Goal: Task Accomplishment & Management: Manage account settings

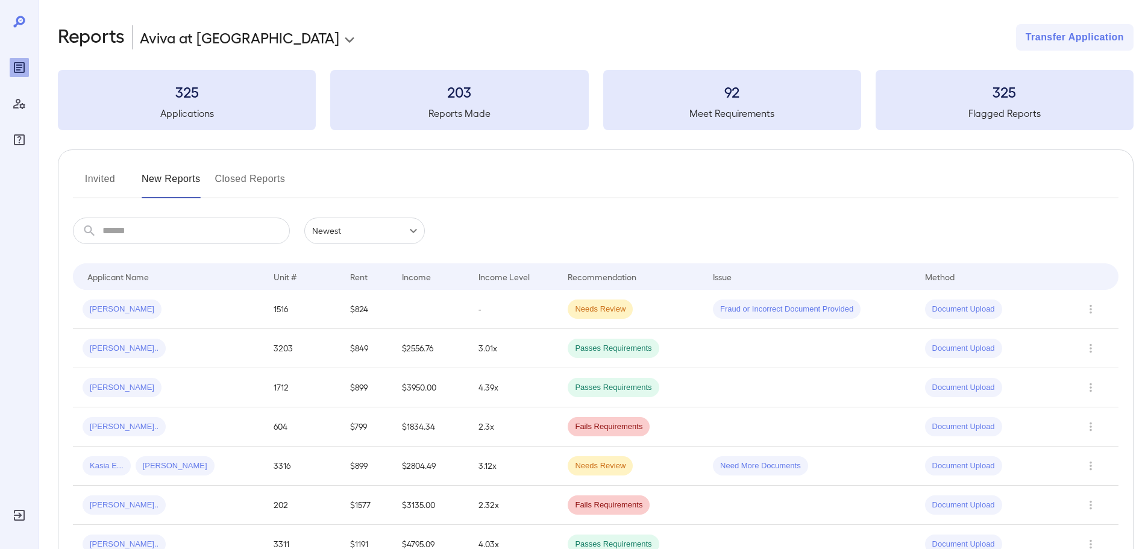
click at [98, 180] on button "Invited" at bounding box center [100, 183] width 54 height 29
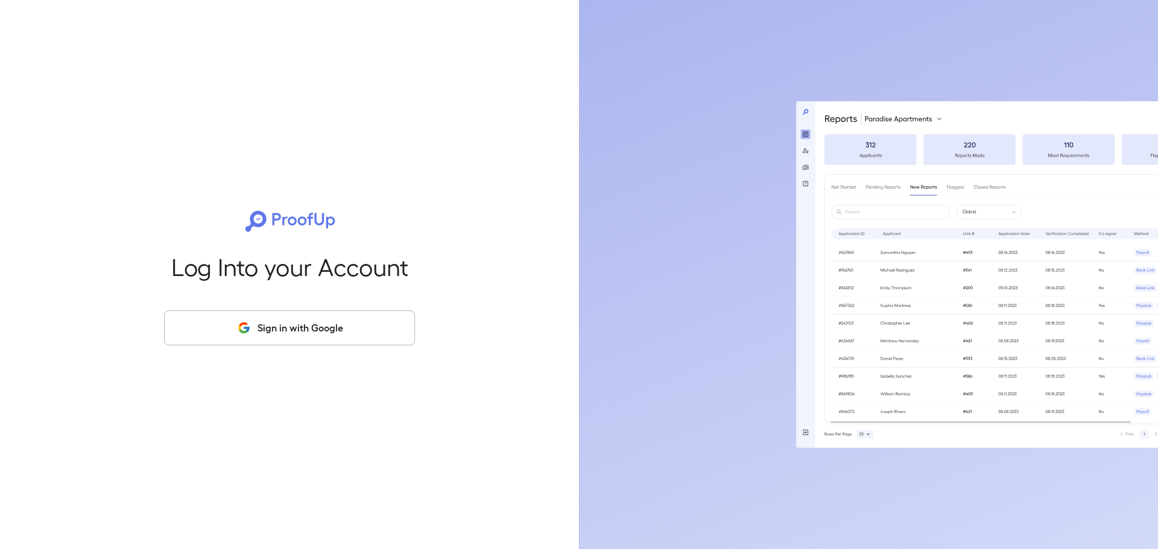
click at [283, 336] on button "Sign in with Google" at bounding box center [289, 327] width 251 height 35
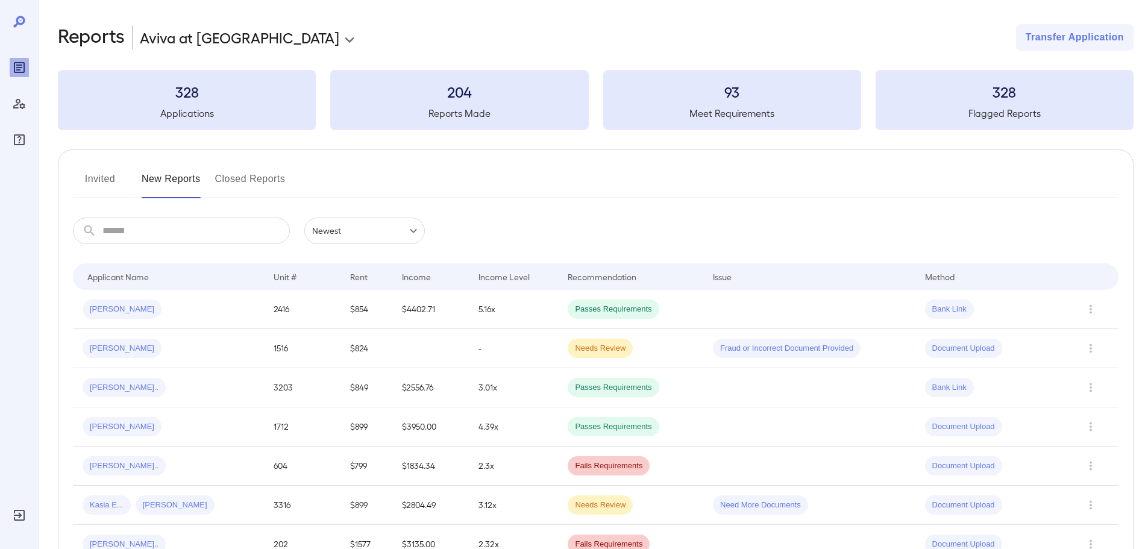
click at [525, 191] on div "Invited New Reports Closed Reports" at bounding box center [596, 183] width 1046 height 29
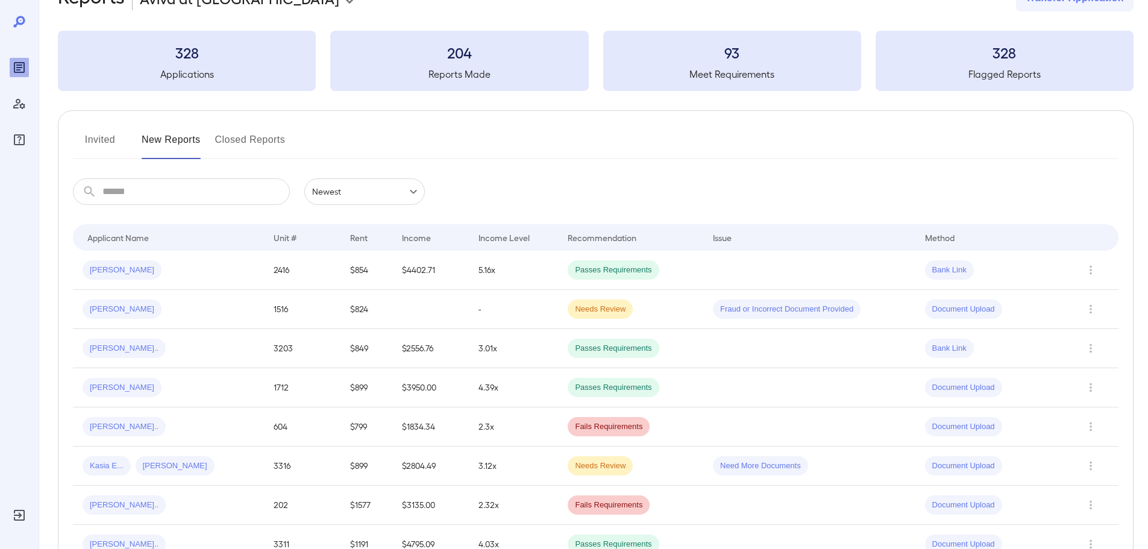
scroll to position [60, 0]
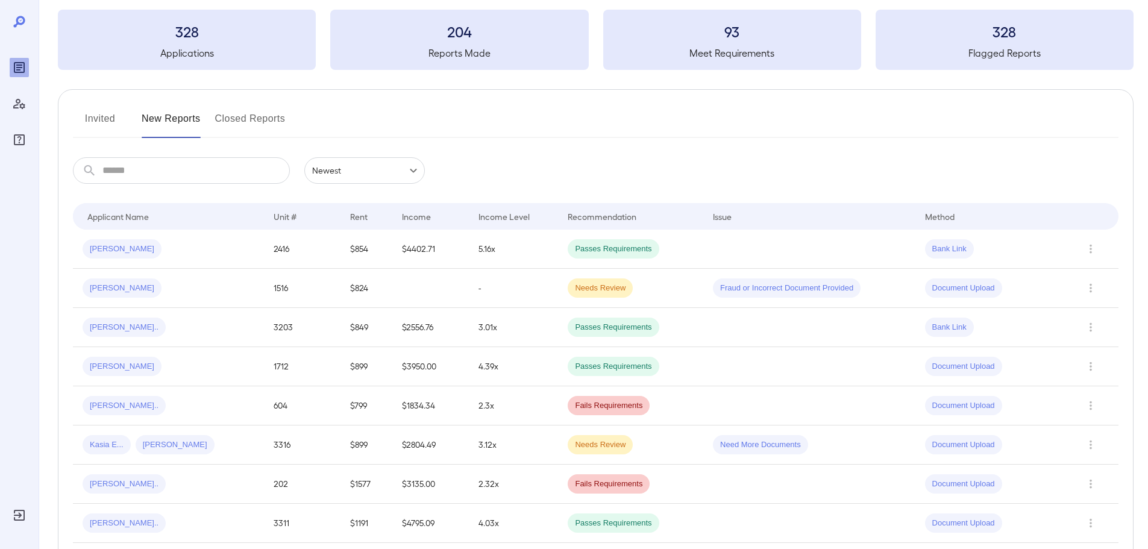
click at [95, 124] on button "Invited" at bounding box center [100, 123] width 54 height 29
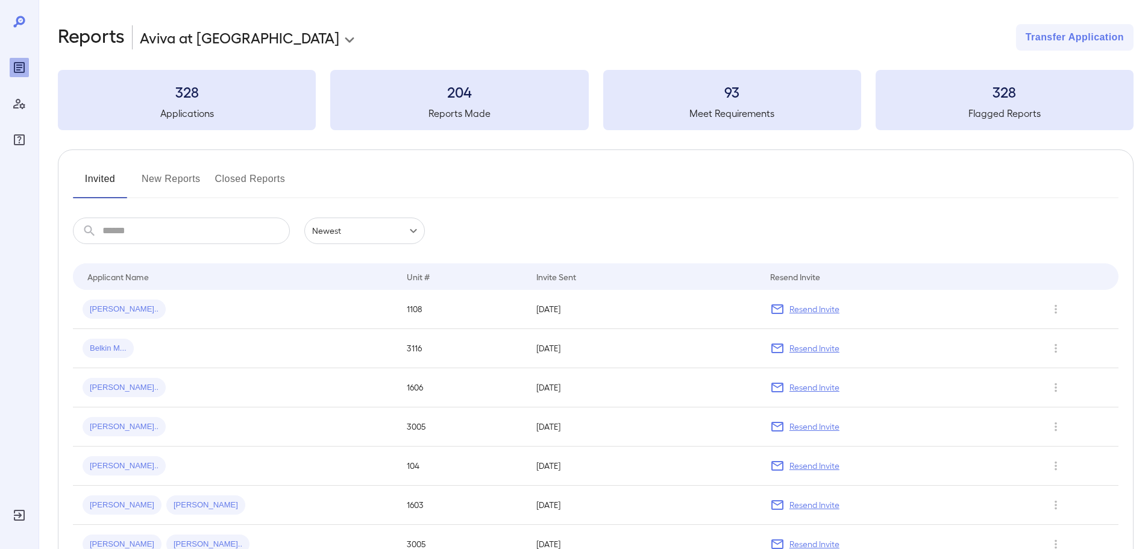
click at [702, 221] on div "​ ​ Newest ******" at bounding box center [596, 231] width 1046 height 27
click at [400, 28] on div "**********" at bounding box center [596, 37] width 1076 height 27
click at [370, 181] on div "Invited New Reports Closed Reports" at bounding box center [596, 183] width 1046 height 29
click at [445, 48] on div "**********" at bounding box center [596, 37] width 1076 height 27
click at [473, 195] on div "Invited New Reports Closed Reports" at bounding box center [596, 183] width 1046 height 29
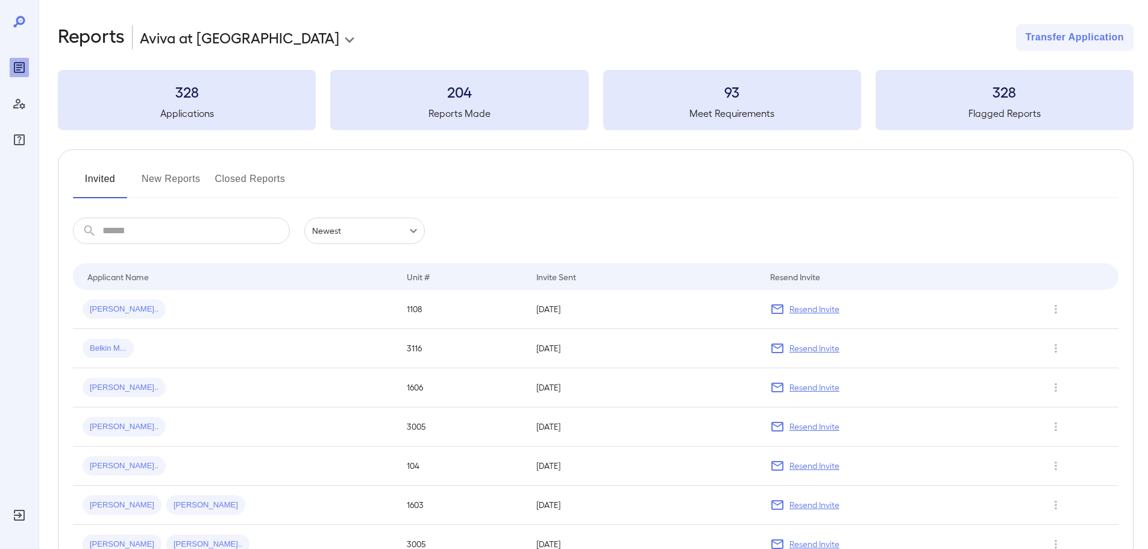
click at [110, 312] on span "Lazaro T..." at bounding box center [124, 309] width 83 height 11
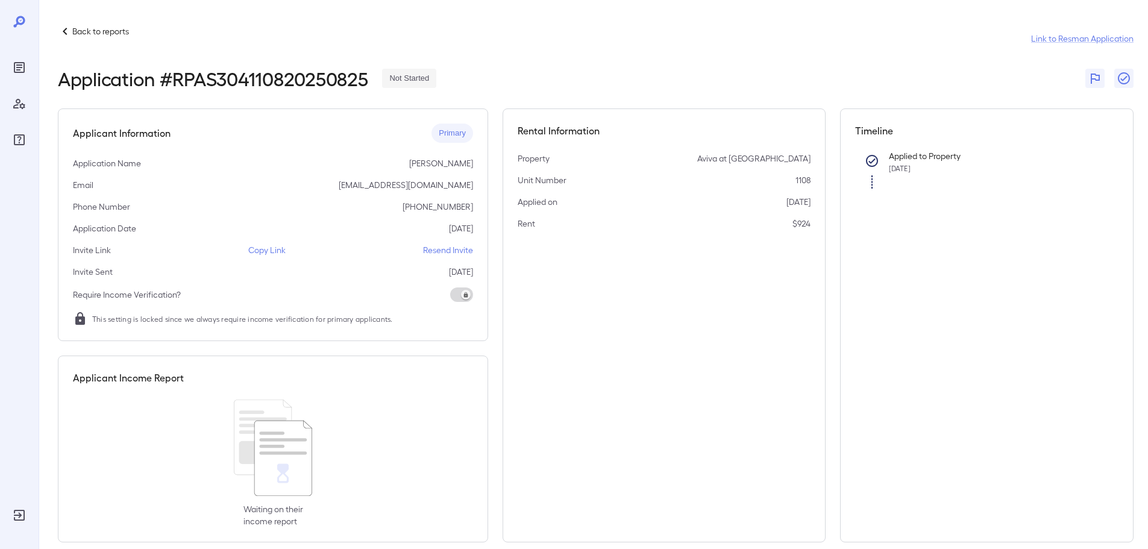
click at [339, 184] on div "Email xsanchez@resprop.com" at bounding box center [273, 185] width 400 height 12
click at [312, 180] on div "Email xsanchez@resprop.com" at bounding box center [273, 185] width 400 height 12
click at [380, 222] on div "Applicant Information Primary Application Name Lazaro Turuy Lopez Email xsanche…" at bounding box center [273, 225] width 430 height 233
drag, startPoint x: 472, startPoint y: 226, endPoint x: 401, endPoint y: 151, distance: 103.6
click at [401, 151] on div "Applicant Information Primary Application Name Lazaro Turuy Lopez Email xsanche…" at bounding box center [273, 225] width 430 height 233
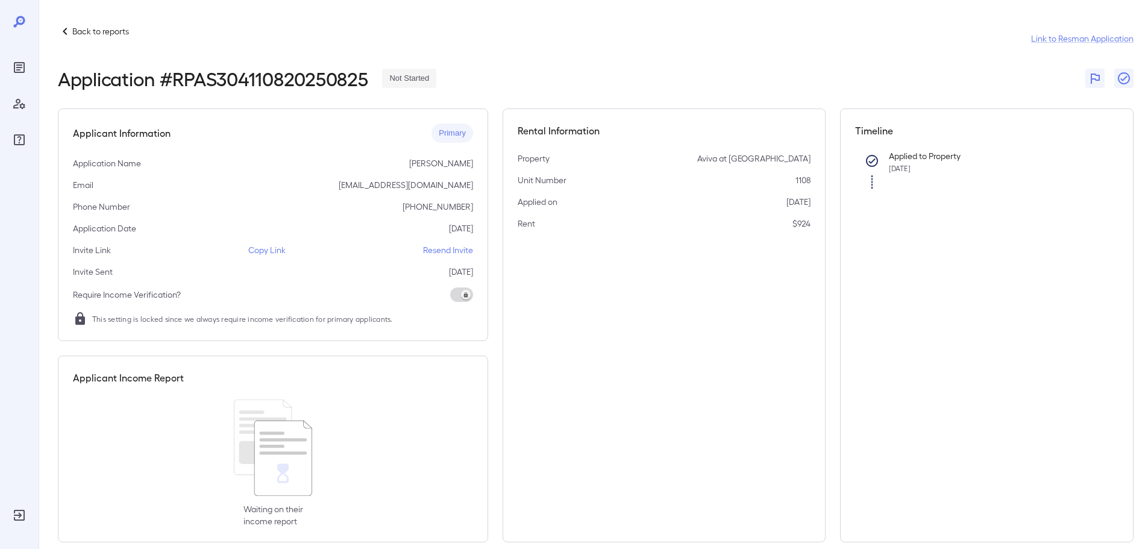
click at [409, 161] on p "Lazaro Turuy Lopez" at bounding box center [441, 163] width 64 height 12
click at [104, 29] on p "Back to reports" at bounding box center [100, 31] width 57 height 12
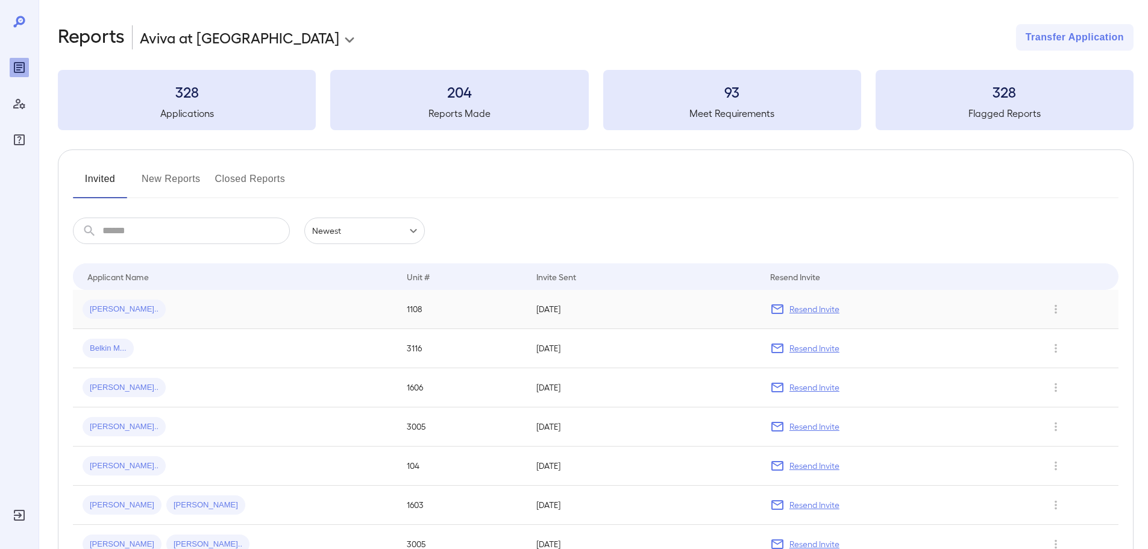
click at [200, 312] on div "Lazaro T..." at bounding box center [235, 309] width 305 height 19
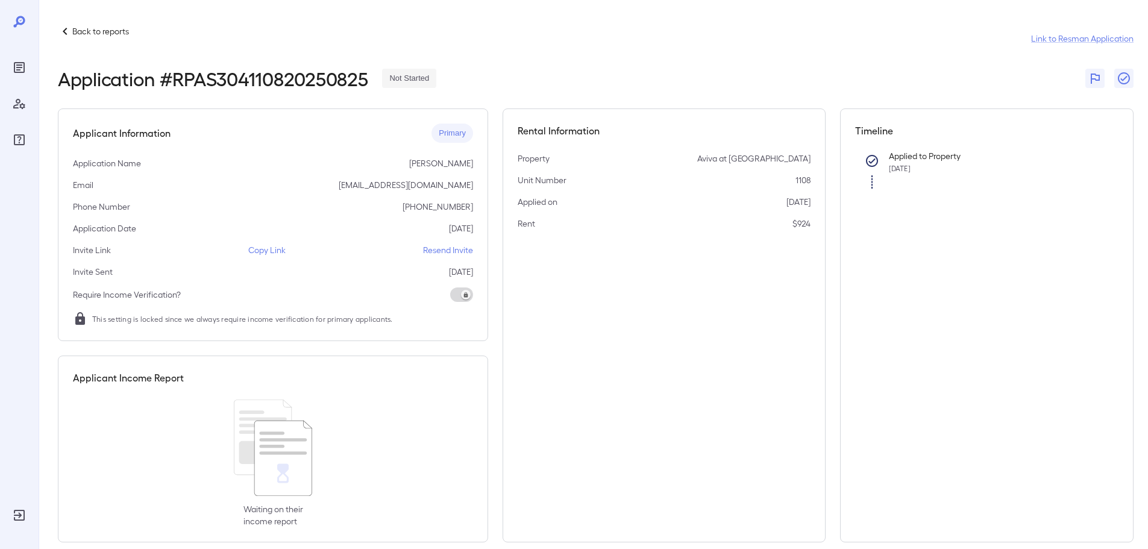
click at [262, 251] on p "Copy Link" at bounding box center [266, 250] width 37 height 12
click at [281, 252] on p "Copy Link" at bounding box center [266, 250] width 37 height 12
click at [433, 252] on p "Resend Invite" at bounding box center [448, 250] width 50 height 12
click at [115, 32] on p "Back to reports" at bounding box center [100, 31] width 57 height 12
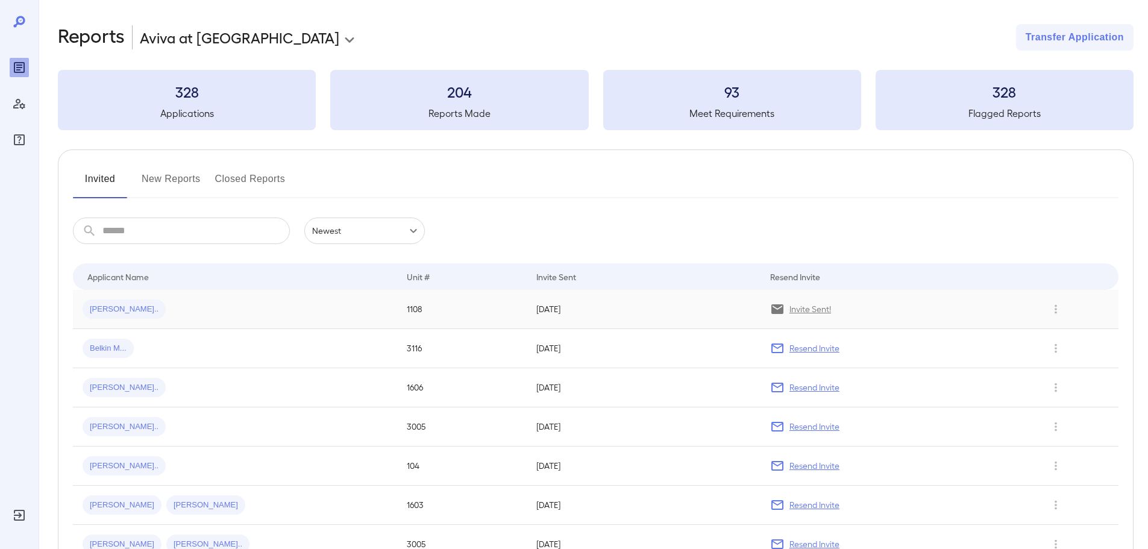
click at [122, 312] on span "Lazaro T..." at bounding box center [124, 309] width 83 height 11
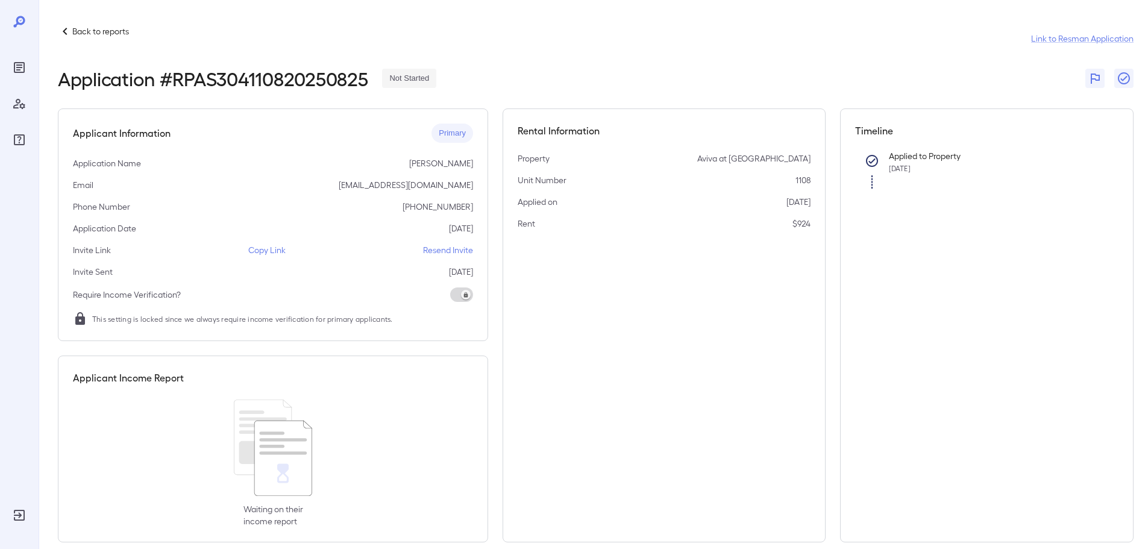
click at [372, 218] on div "Applicant Information Primary Application Name Lazaro Turuy Lopez Email xsanche…" at bounding box center [273, 225] width 430 height 233
click at [104, 23] on div "Back to reports Link to Resman Application Application # RPAS304110820250825 No…" at bounding box center [594, 283] width 1110 height 567
click at [104, 33] on p "Back to reports" at bounding box center [100, 31] width 57 height 12
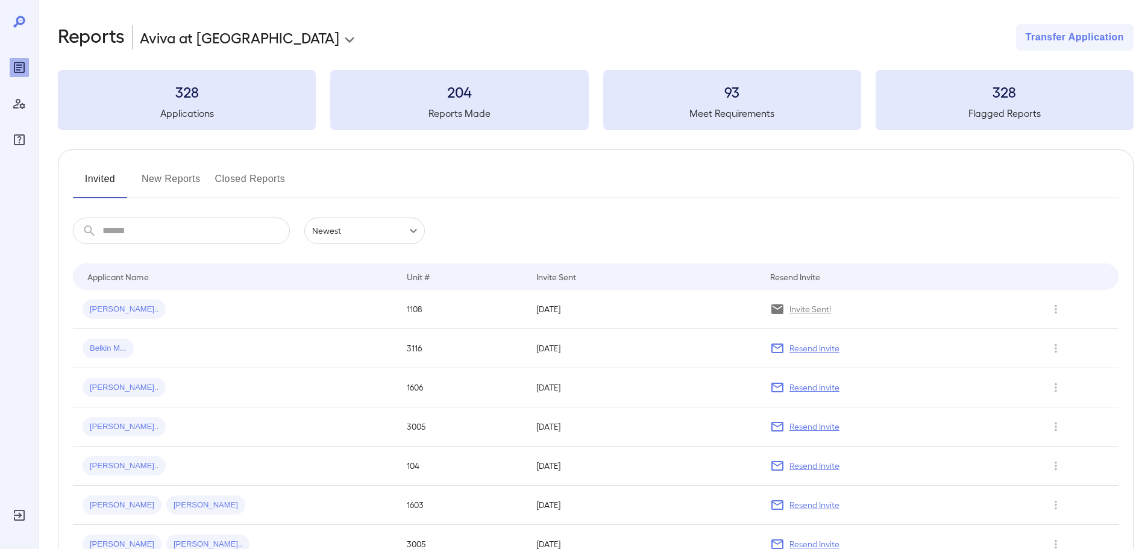
click at [164, 181] on button "New Reports" at bounding box center [171, 183] width 59 height 29
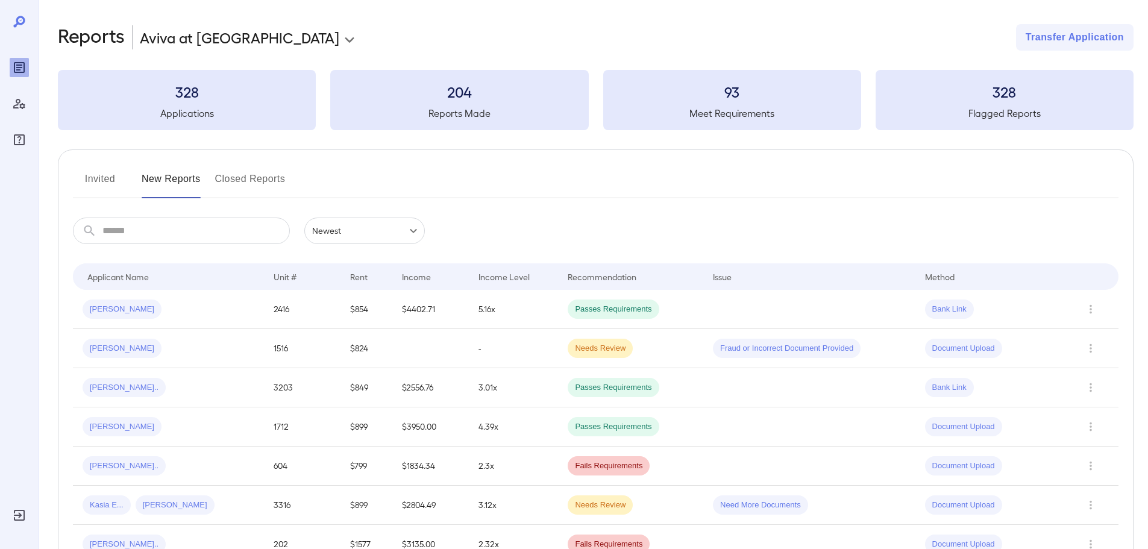
click at [559, 183] on div "Invited New Reports Closed Reports" at bounding box center [596, 183] width 1046 height 29
click at [95, 188] on button "Invited" at bounding box center [100, 183] width 54 height 29
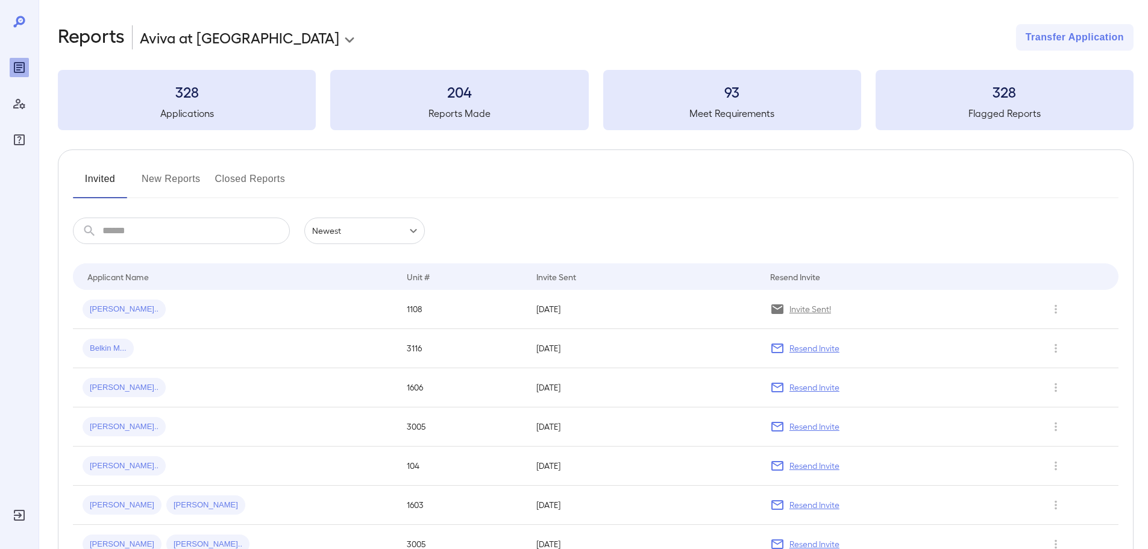
click at [480, 178] on div "Invited New Reports Closed Reports" at bounding box center [596, 183] width 1046 height 29
click at [405, 42] on div "**********" at bounding box center [596, 37] width 1076 height 27
click at [169, 315] on div "Lazaro T..." at bounding box center [235, 309] width 305 height 19
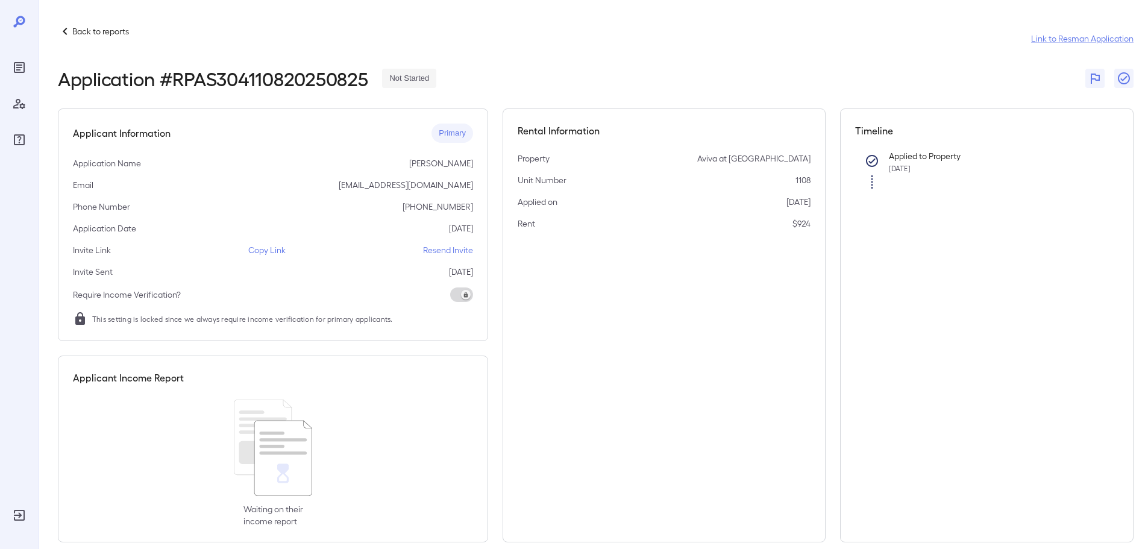
click at [271, 254] on p "Copy Link" at bounding box center [266, 250] width 37 height 12
